Goal: Navigation & Orientation: Find specific page/section

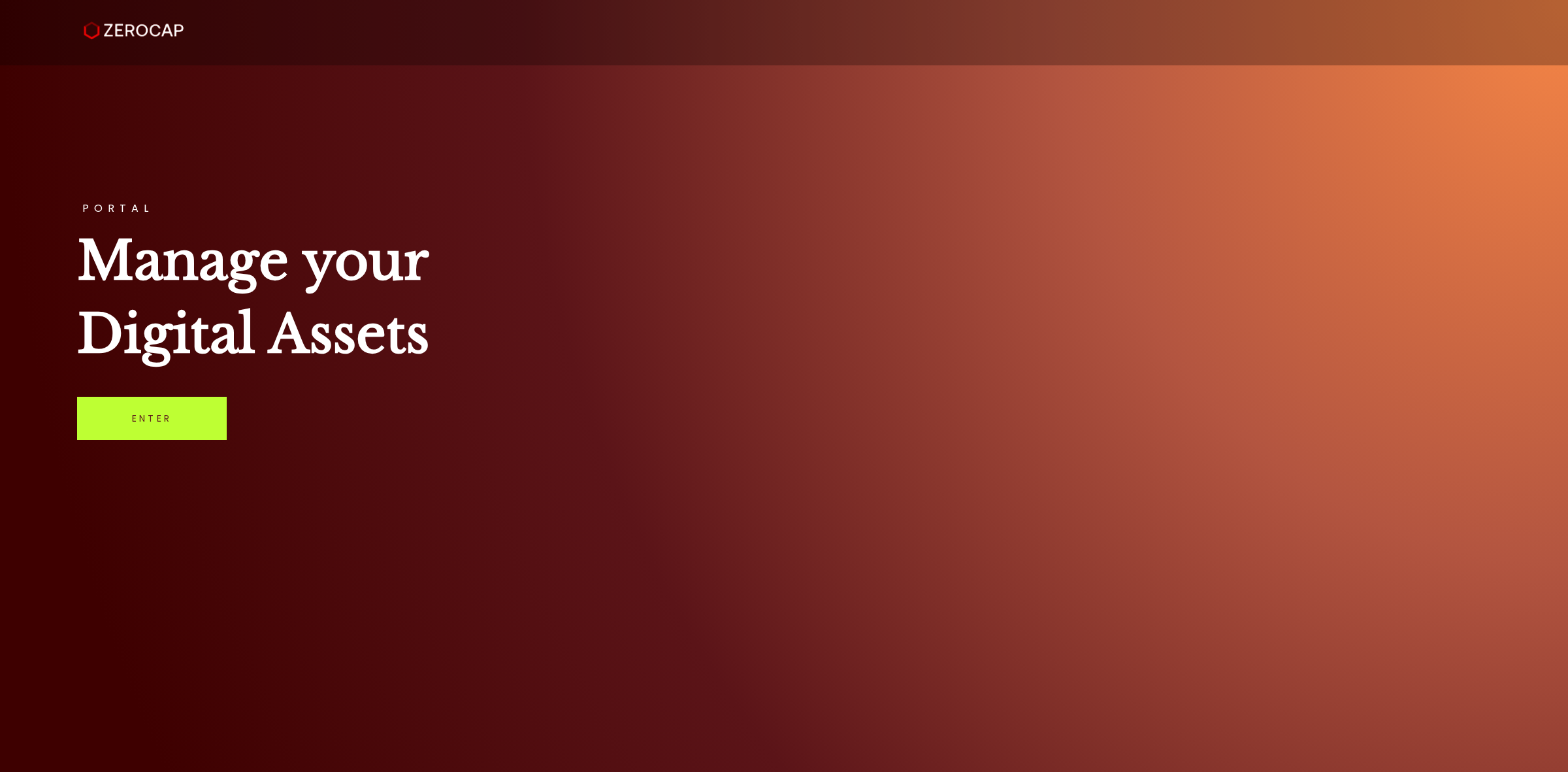
click at [184, 420] on link "Enter" at bounding box center [151, 417] width 149 height 43
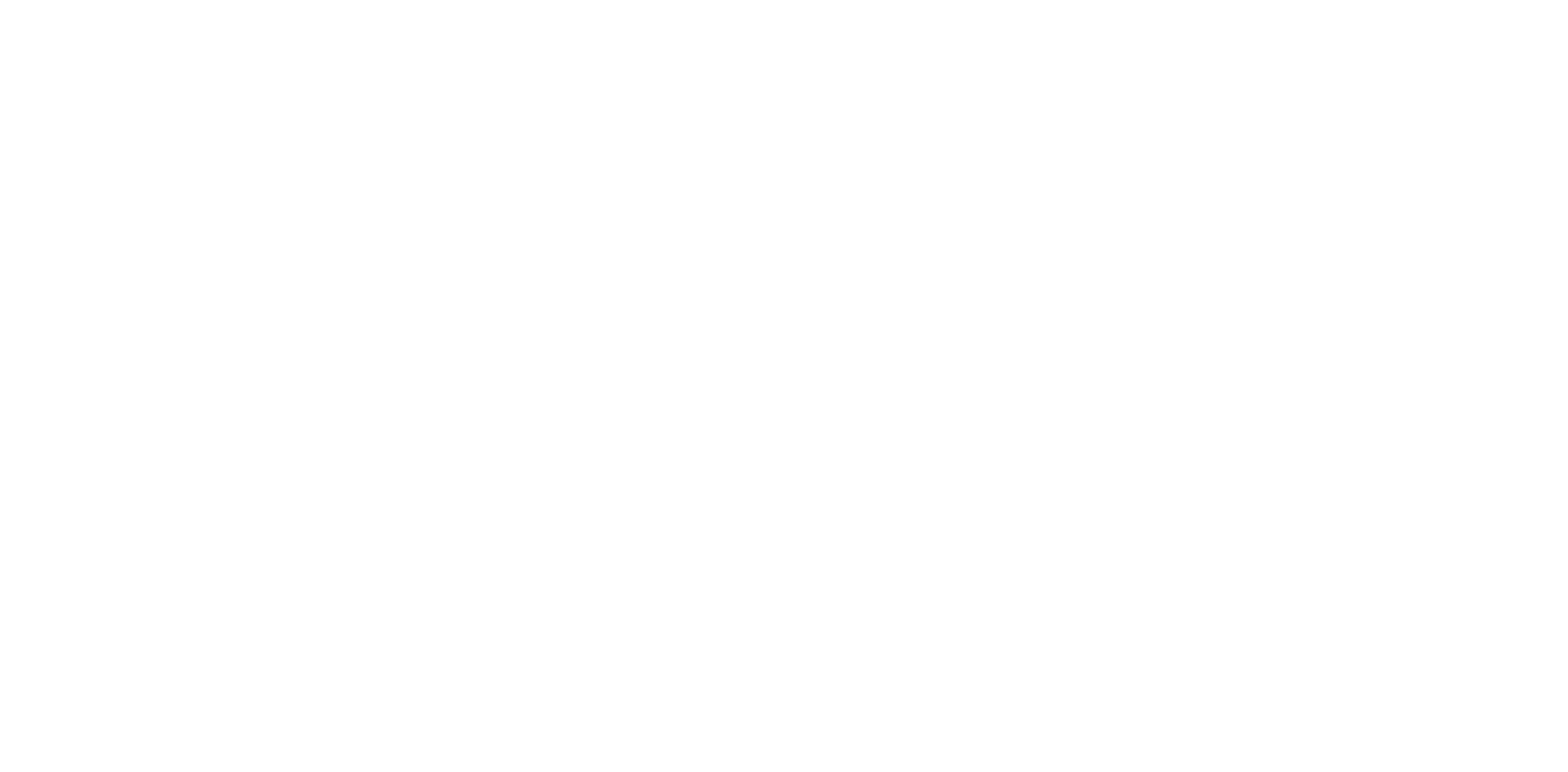
click at [769, 0] on html "#icon-aud_portfolio .cls-1 { font-size: 12px; fill: #fdfbfb; font-family: "Adob…" at bounding box center [784, 0] width 1568 height 0
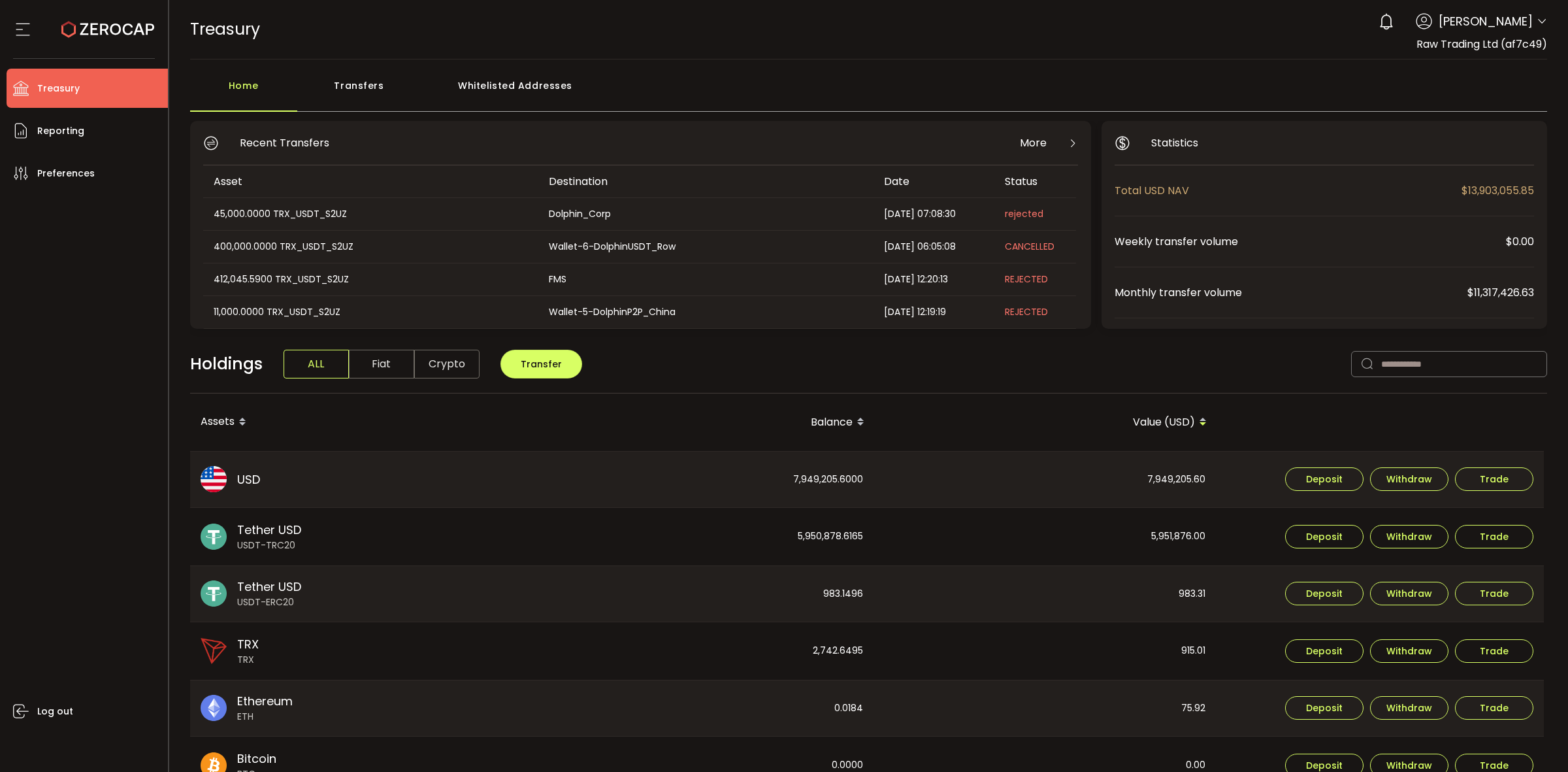
click at [354, 84] on div "Transfers" at bounding box center [359, 91] width 124 height 39
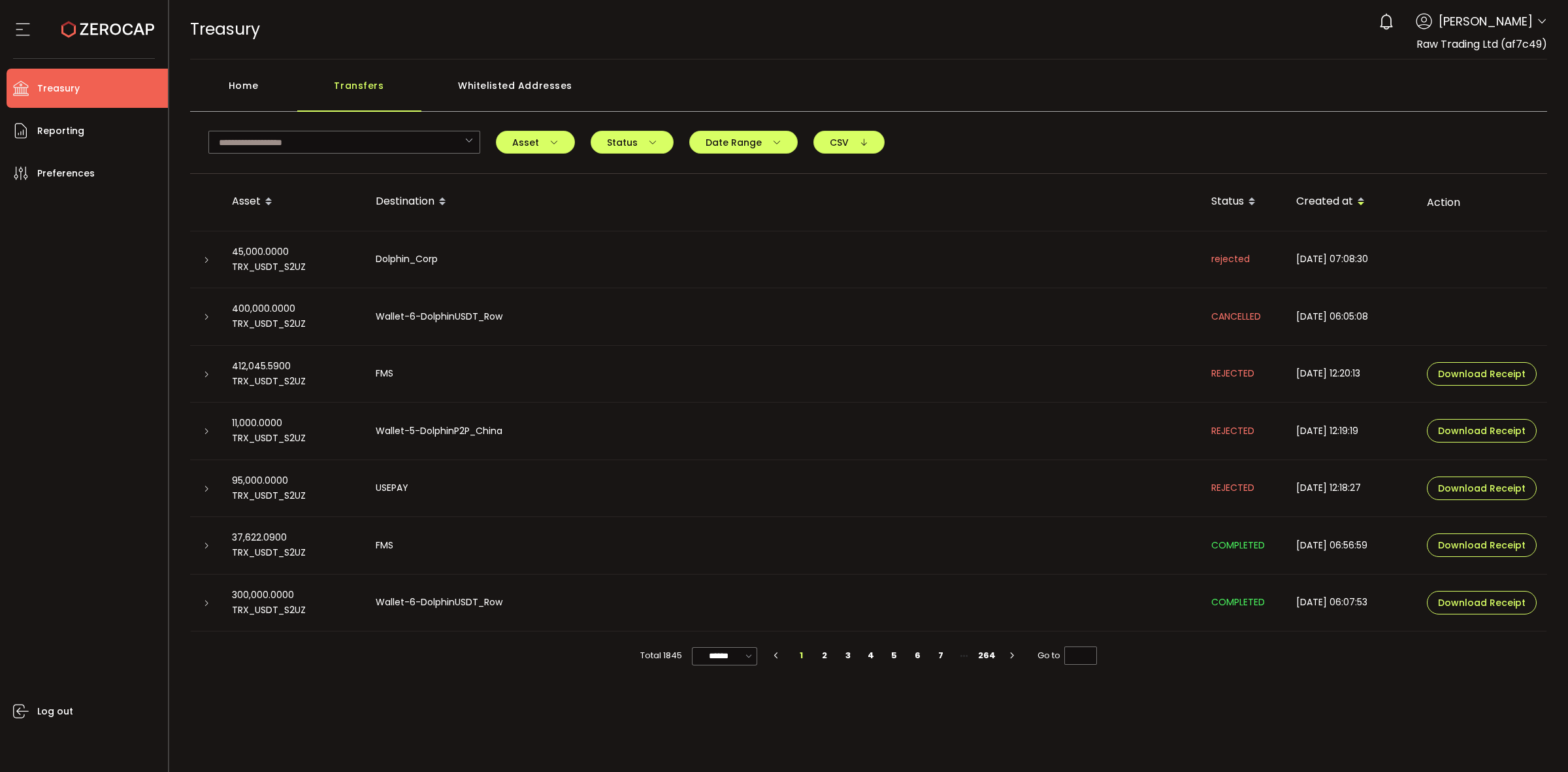
click at [233, 85] on div "Home" at bounding box center [243, 91] width 107 height 39
